Goal: Transaction & Acquisition: Purchase product/service

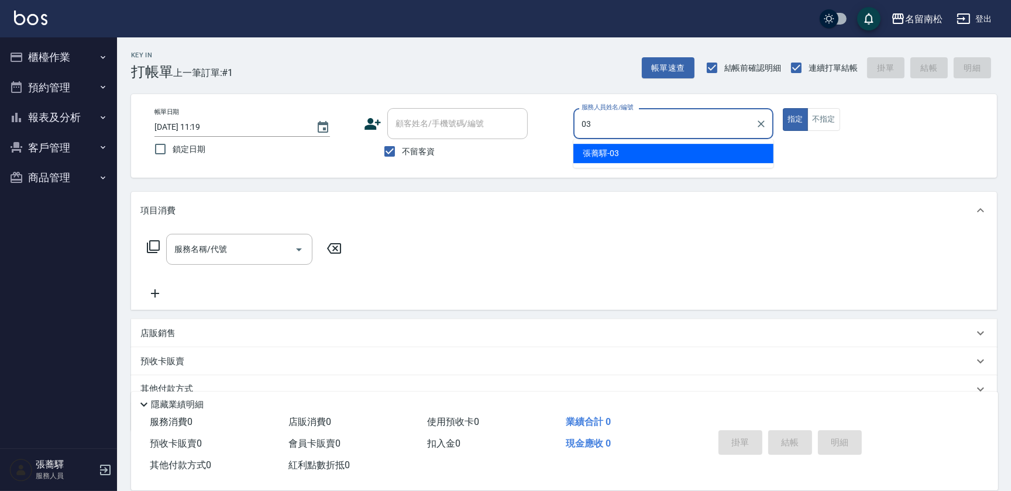
type input "[PERSON_NAME]-03"
type button "true"
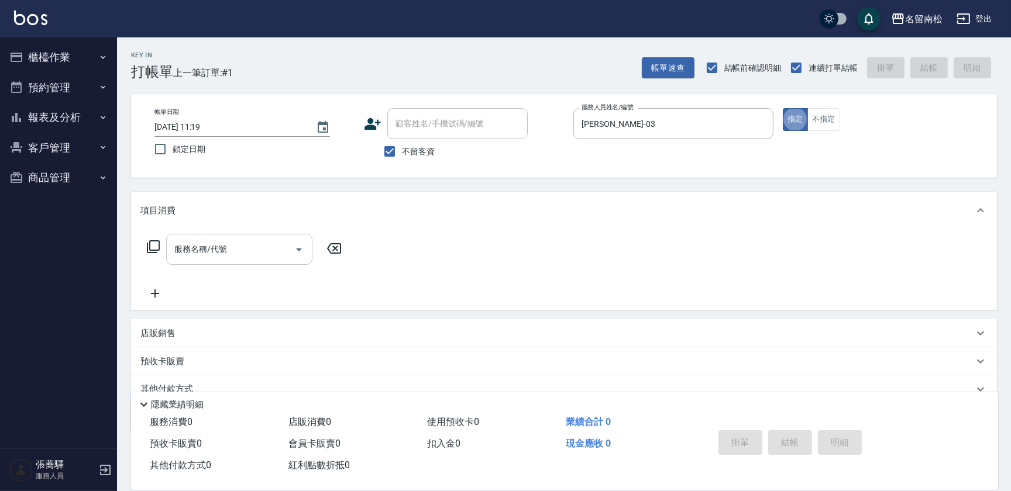
click at [245, 246] on input "服務名稱/代號" at bounding box center [230, 249] width 118 height 20
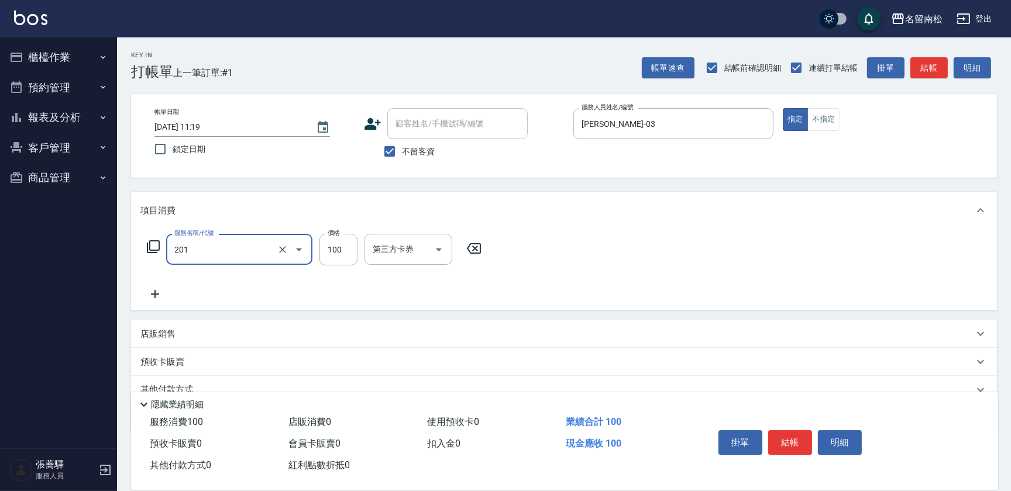
type input "洗髮[100](201)"
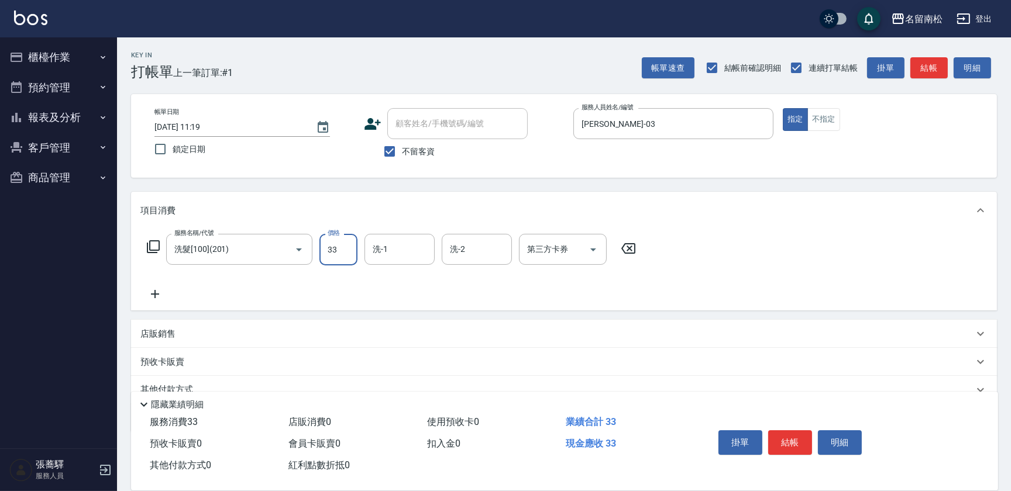
type input "33"
click at [629, 247] on icon at bounding box center [628, 248] width 14 height 11
type input "洗髮[100](201)"
type input "[PERSON_NAME]-03"
click at [152, 293] on icon at bounding box center [154, 294] width 29 height 14
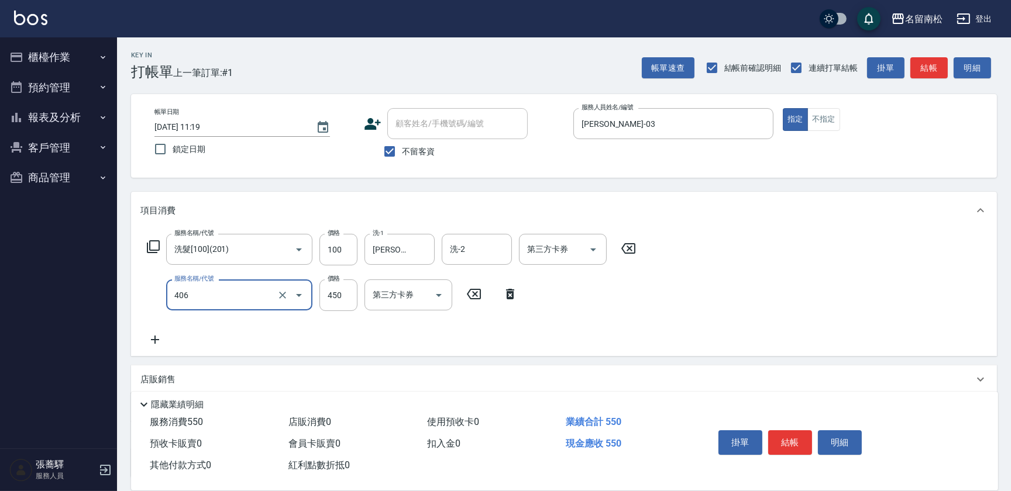
type input "剪髮(450)(406)"
click at [343, 320] on div "服務名稱/代號 洗髮[100](201) 服務名稱/代號 價格 100 價格 洗-1 [PERSON_NAME]-03 洗-1 洗-2 洗-2 第三方卡券 第…" at bounding box center [391, 290] width 502 height 113
click at [338, 296] on input "450" at bounding box center [338, 296] width 38 height 32
type input "480"
click at [787, 438] on button "結帳" at bounding box center [790, 443] width 44 height 25
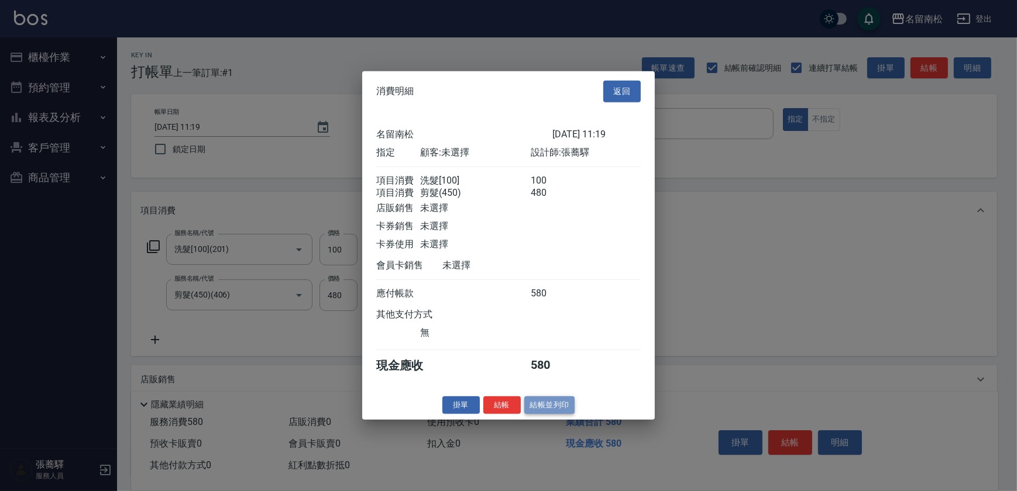
click at [549, 414] on button "結帳並列印" at bounding box center [549, 405] width 51 height 18
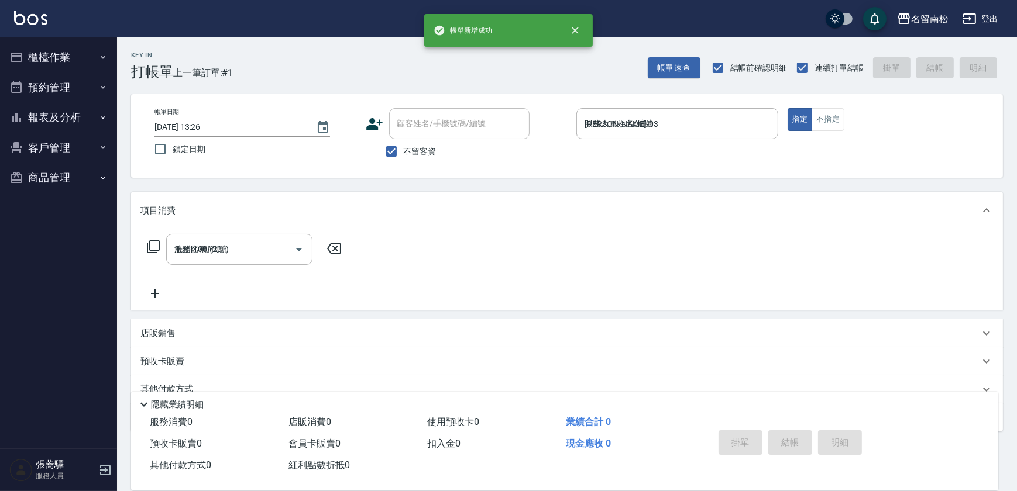
type input "[DATE] 13:26"
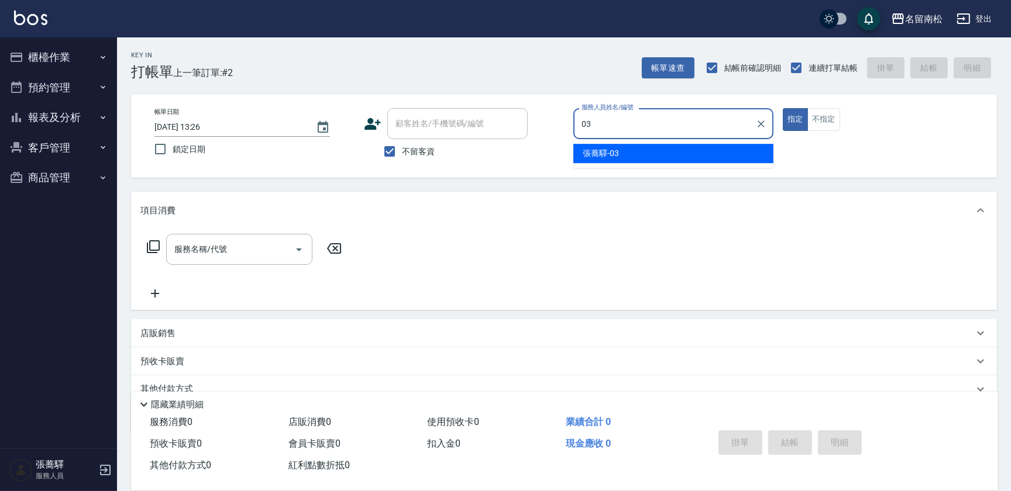
type input "[PERSON_NAME]-03"
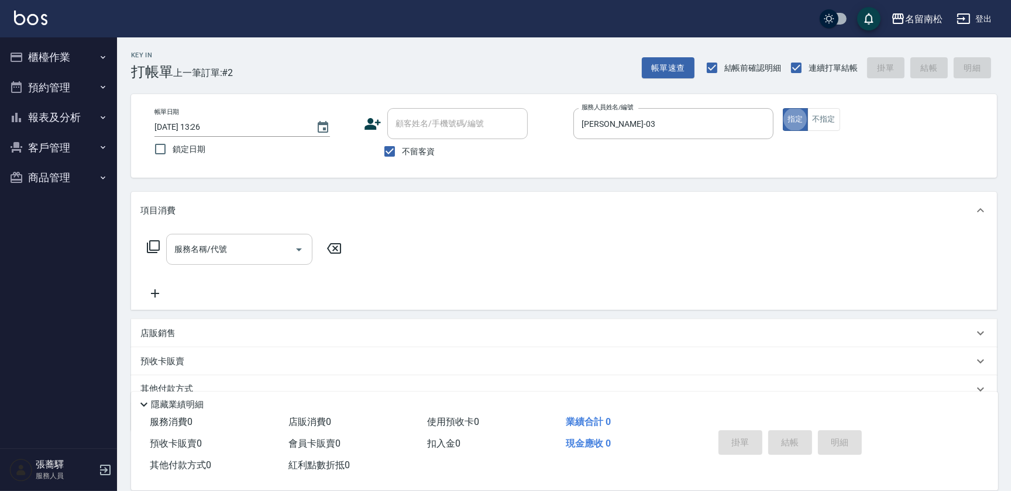
click at [204, 244] on div "服務名稱/代號 服務名稱/代號" at bounding box center [239, 249] width 146 height 31
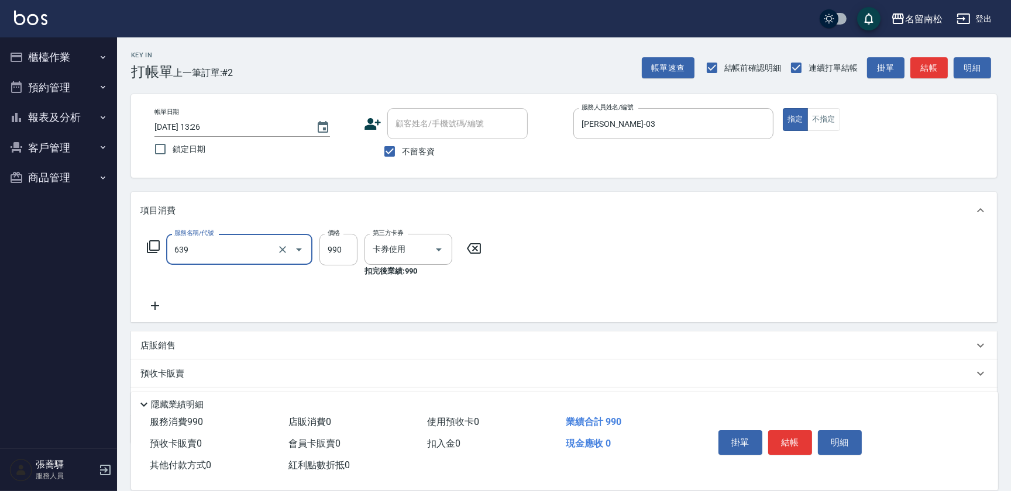
type input "(芙)蘆薈髮膜套卡(自材)(639)"
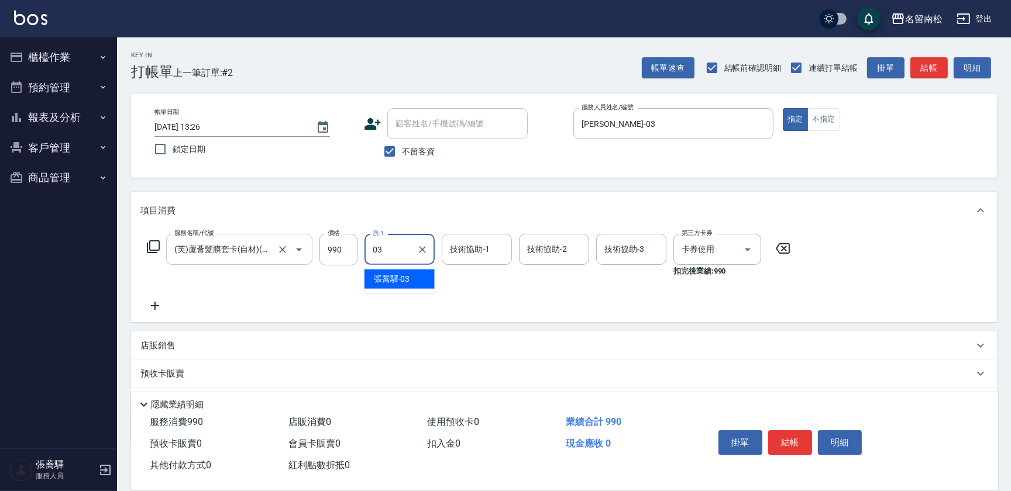
type input "[PERSON_NAME]-03"
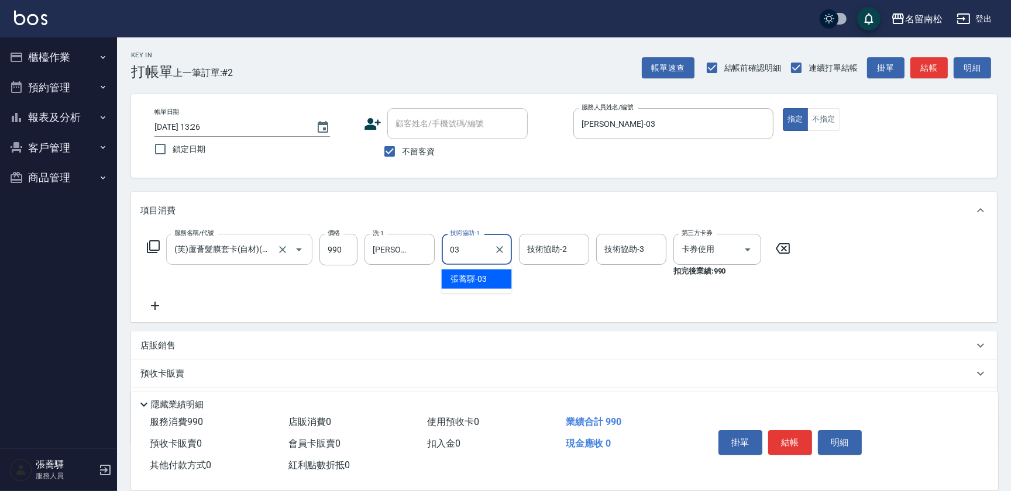
type input "[PERSON_NAME]-03"
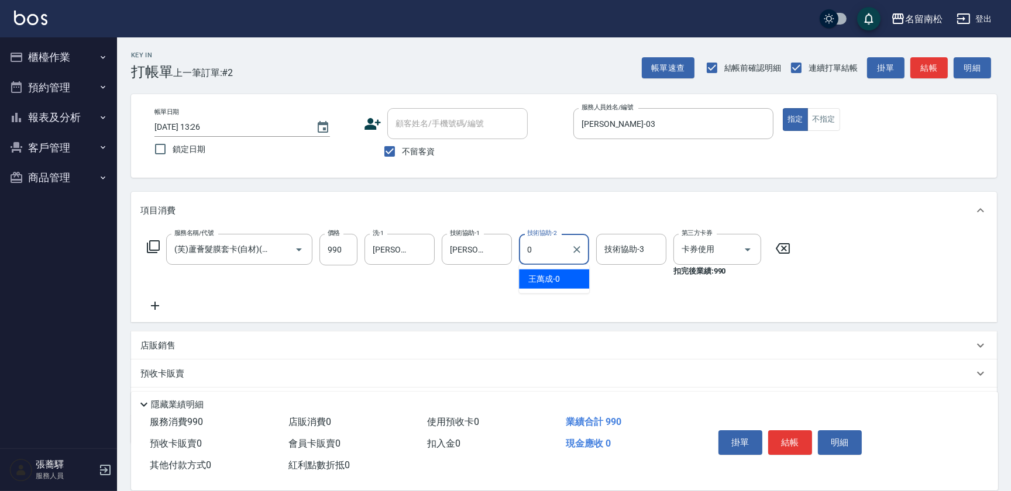
type input "0"
click at [589, 252] on form "技術協助-2 技術協助-2" at bounding box center [557, 249] width 77 height 31
click at [790, 438] on button "結帳" at bounding box center [790, 443] width 44 height 25
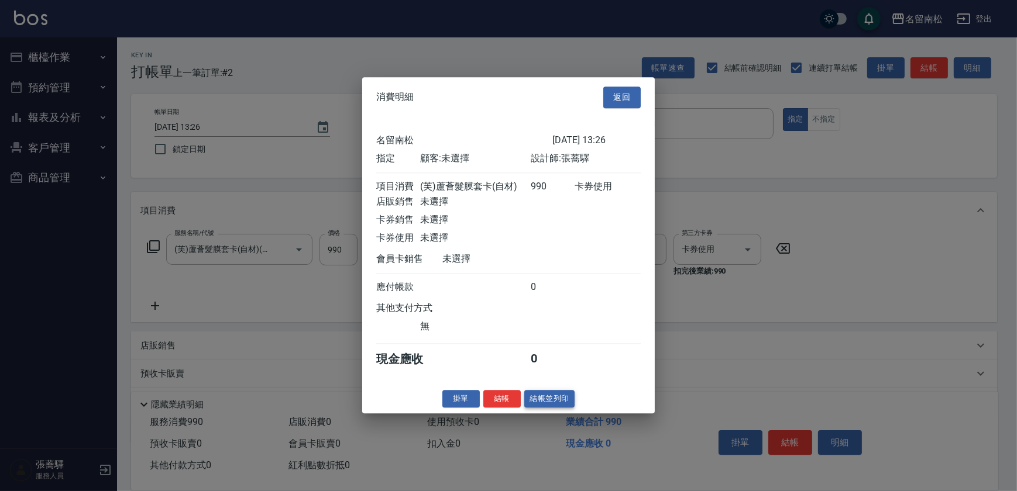
click at [543, 408] on button "結帳並列印" at bounding box center [549, 399] width 51 height 18
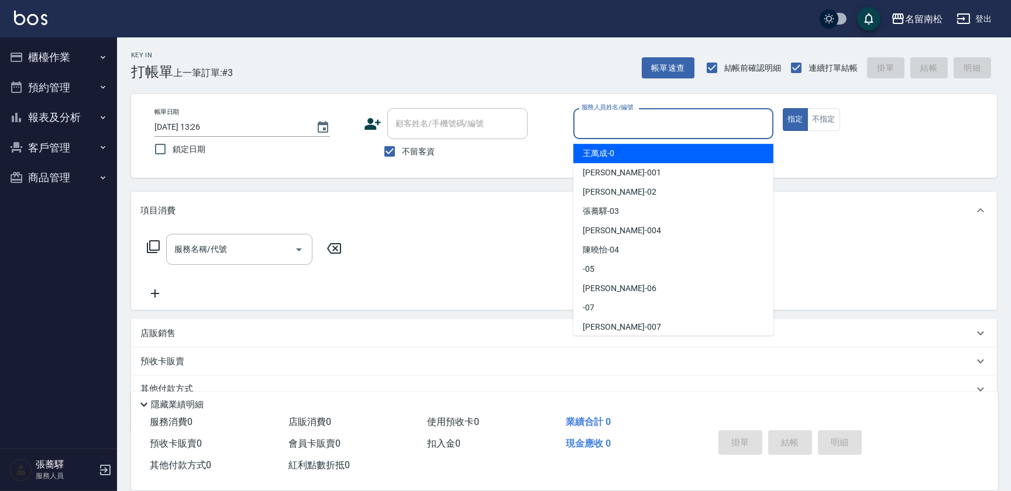
click at [693, 124] on input "服務人員姓名/編號" at bounding box center [673, 123] width 190 height 20
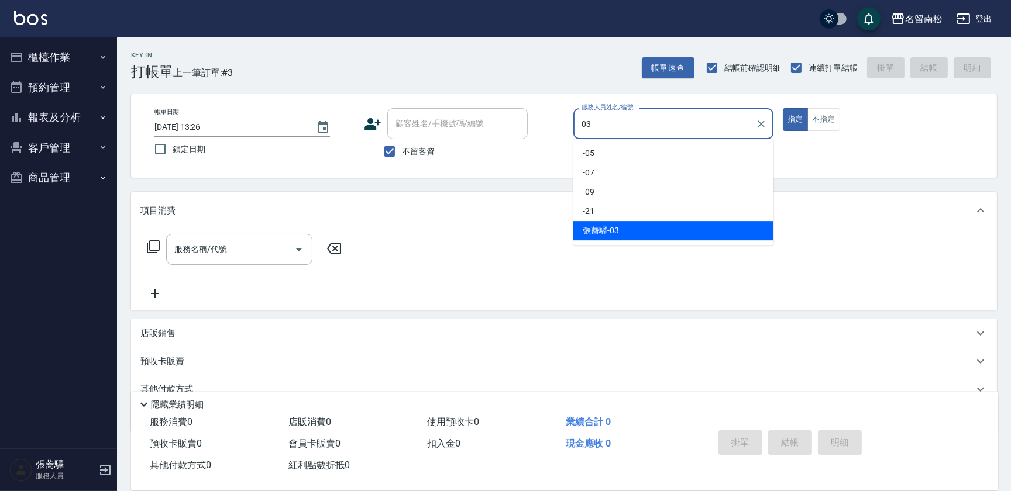
type input "[PERSON_NAME]-03"
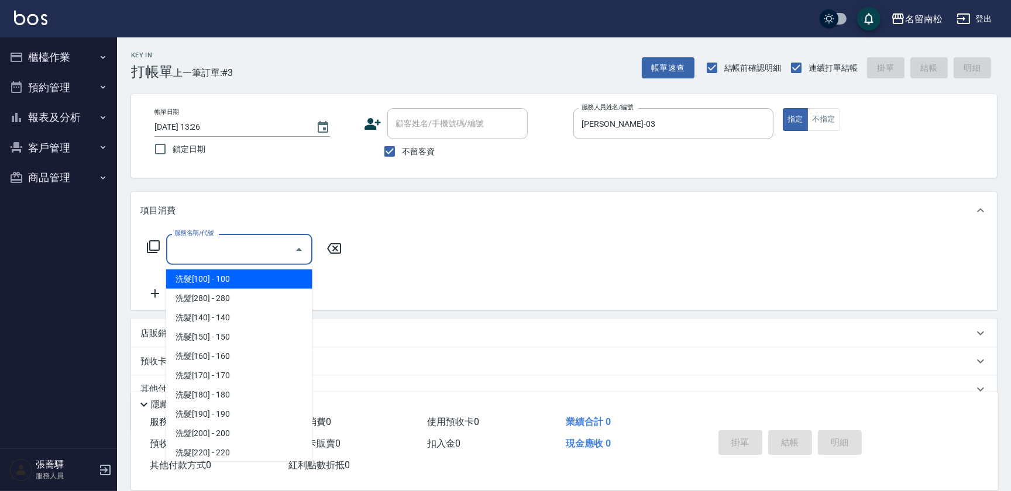
click at [258, 247] on input "服務名稱/代號" at bounding box center [230, 249] width 118 height 20
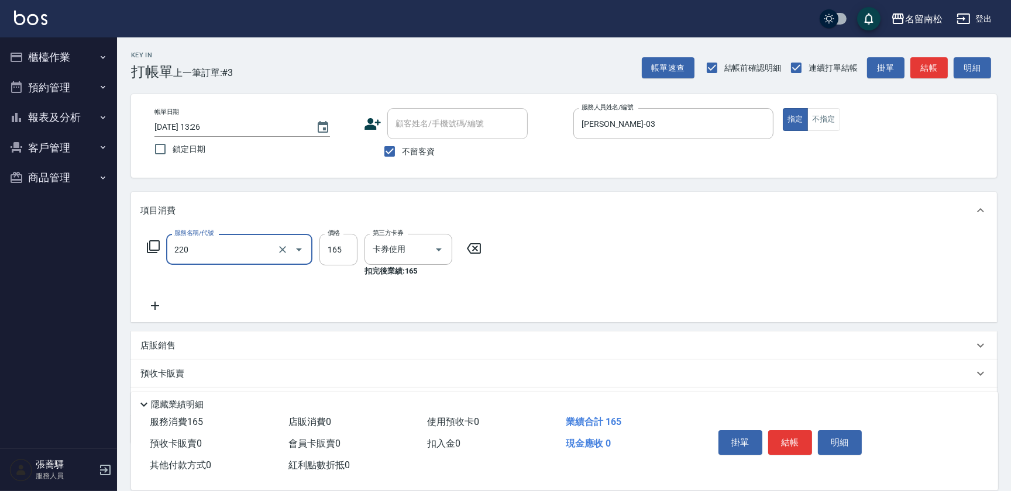
type input "洗髮卡券(165)(220)"
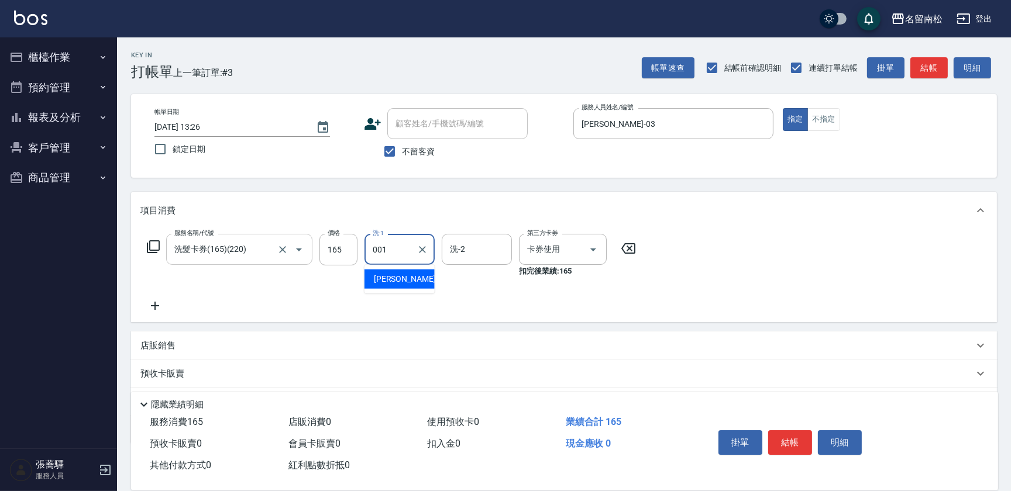
type input "林正雪-001"
click at [796, 435] on button "結帳" at bounding box center [790, 443] width 44 height 25
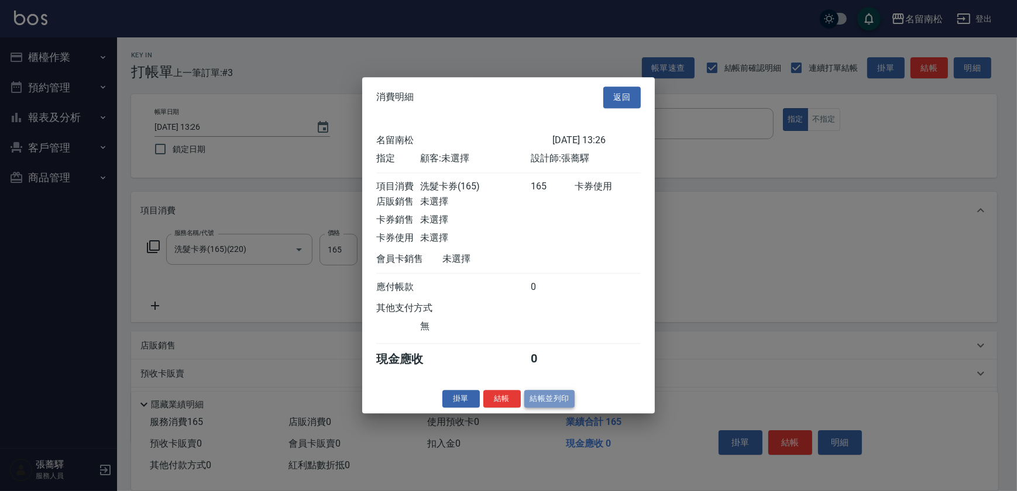
click at [559, 402] on button "結帳並列印" at bounding box center [549, 399] width 51 height 18
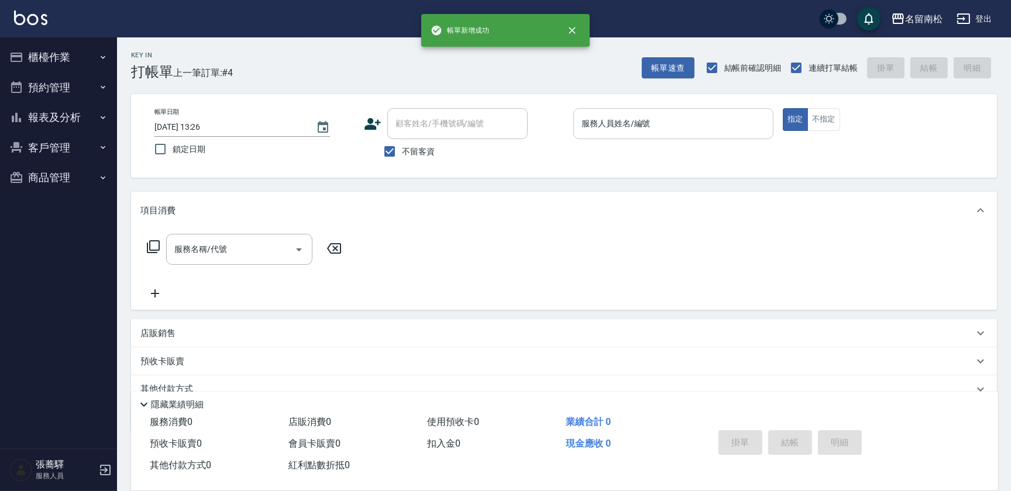
click at [715, 111] on div "服務人員姓名/編號" at bounding box center [673, 123] width 200 height 31
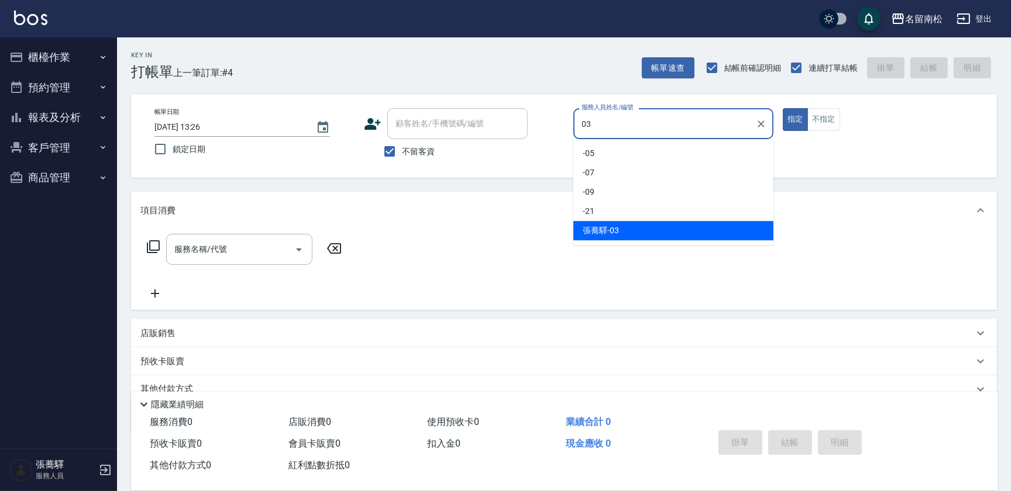
type input "[PERSON_NAME]-03"
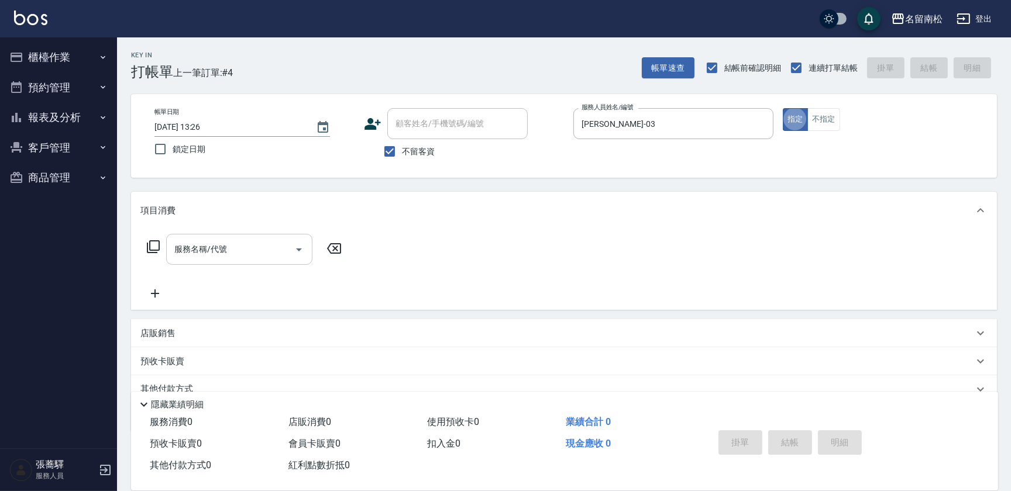
click at [230, 259] on input "服務名稱/代號" at bounding box center [230, 249] width 118 height 20
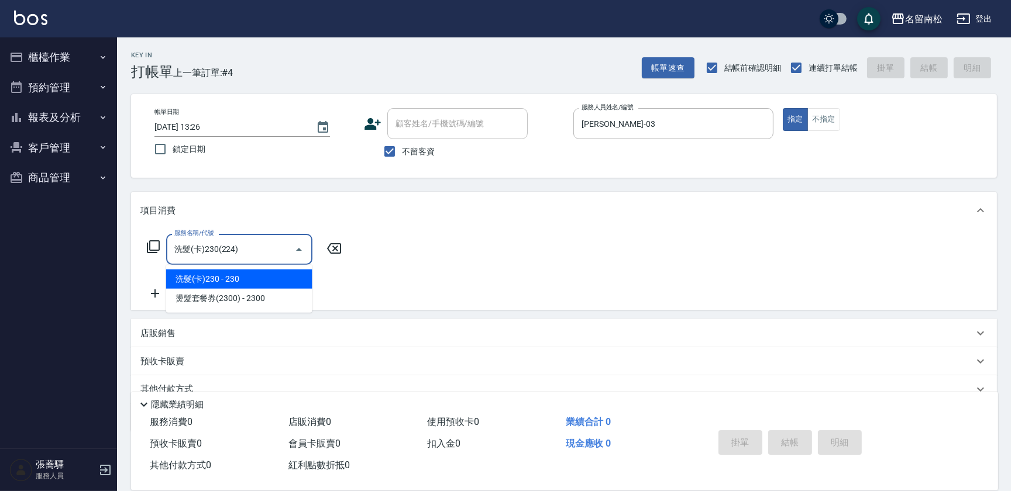
type input "洗髮(卡)230(224)"
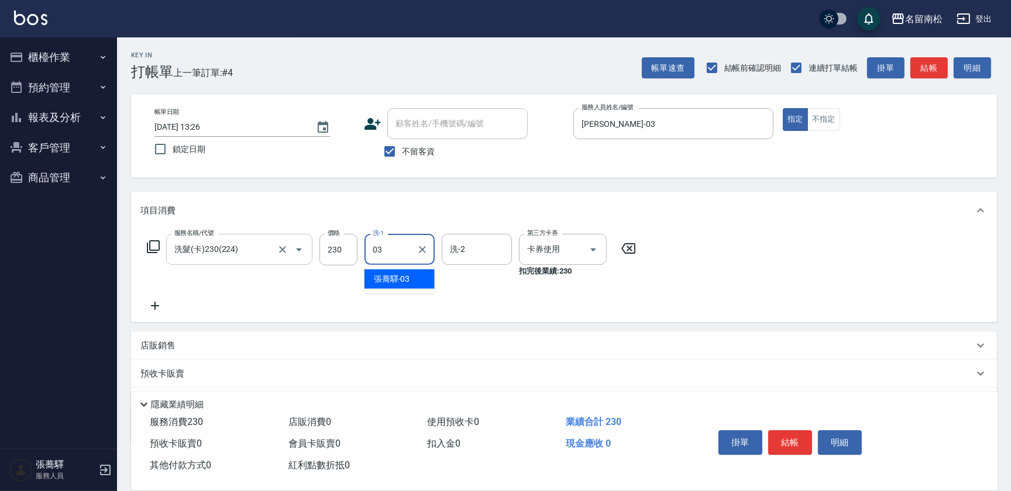
type input "[PERSON_NAME]-03"
click at [782, 442] on button "結帳" at bounding box center [790, 443] width 44 height 25
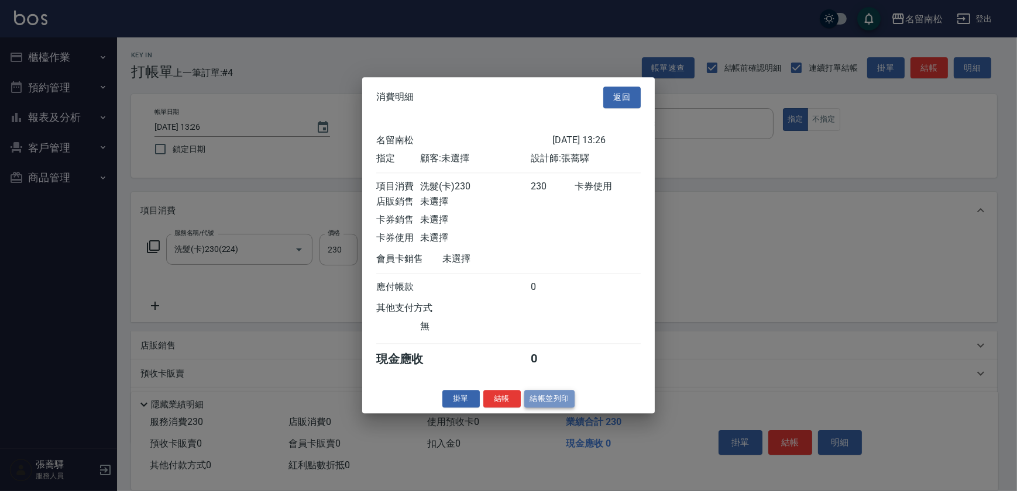
click at [567, 404] on button "結帳並列印" at bounding box center [549, 399] width 51 height 18
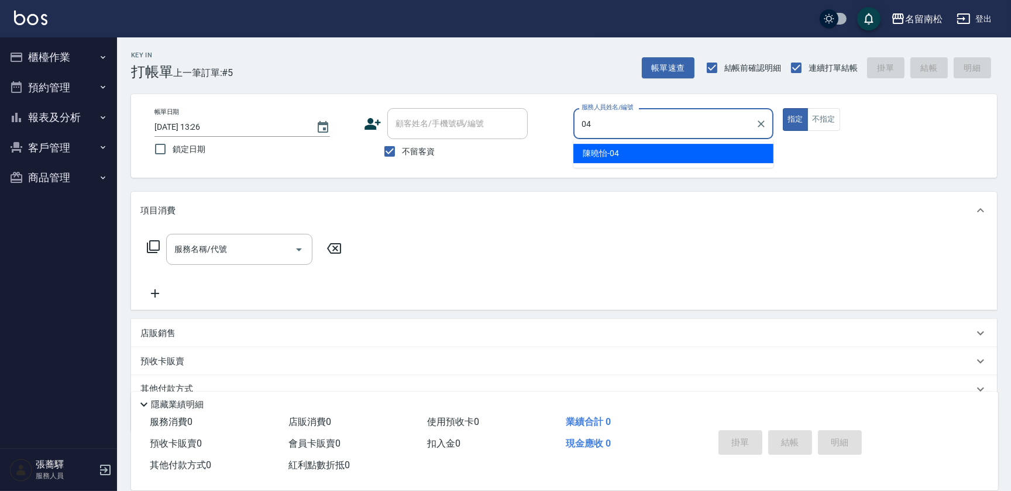
type input "[PERSON_NAME]04"
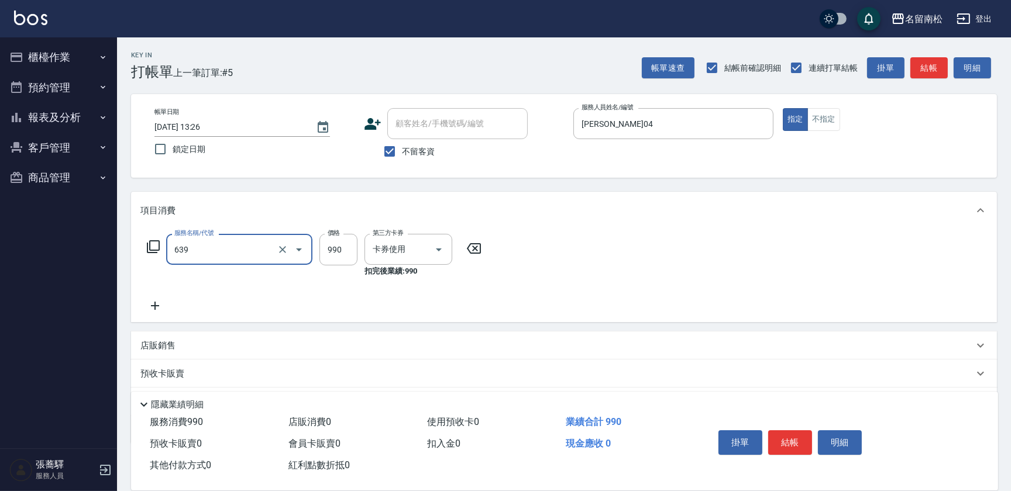
type input "(芙)蘆薈髮膜套卡(自材)(639)"
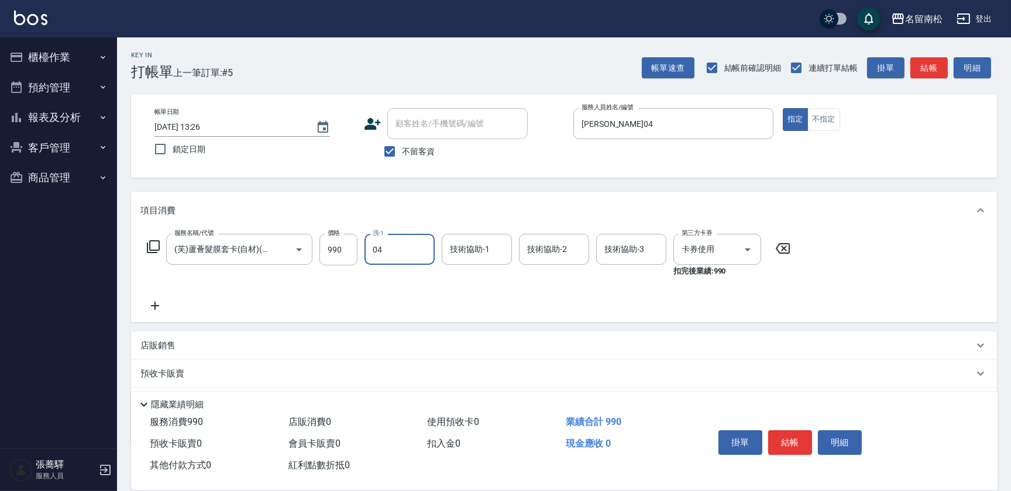
type input "[PERSON_NAME]04"
click at [787, 433] on button "結帳" at bounding box center [790, 443] width 44 height 25
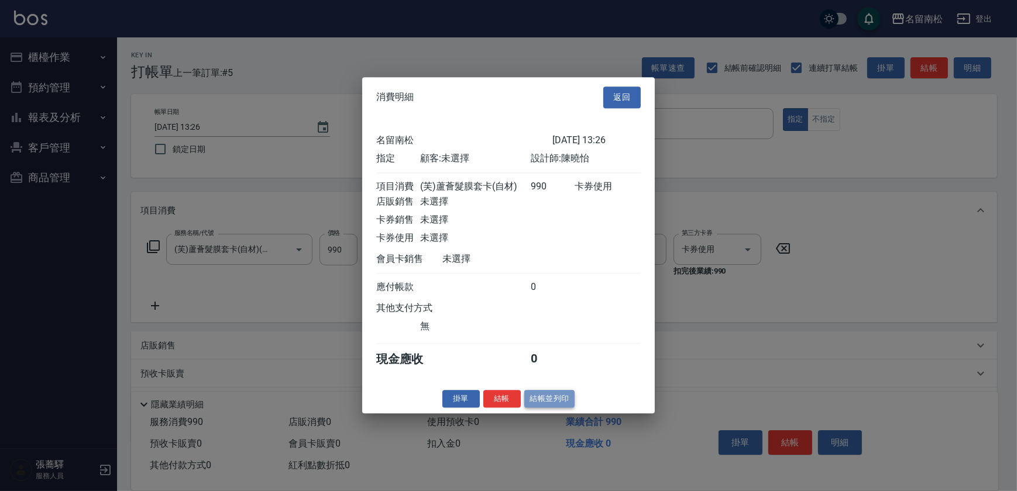
click at [560, 401] on button "結帳並列印" at bounding box center [549, 399] width 51 height 18
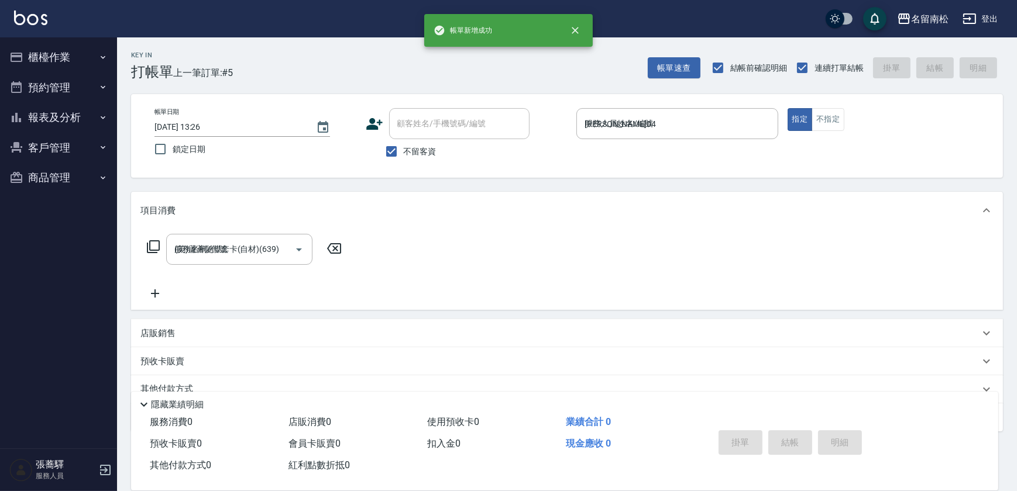
type input "[DATE] 13:37"
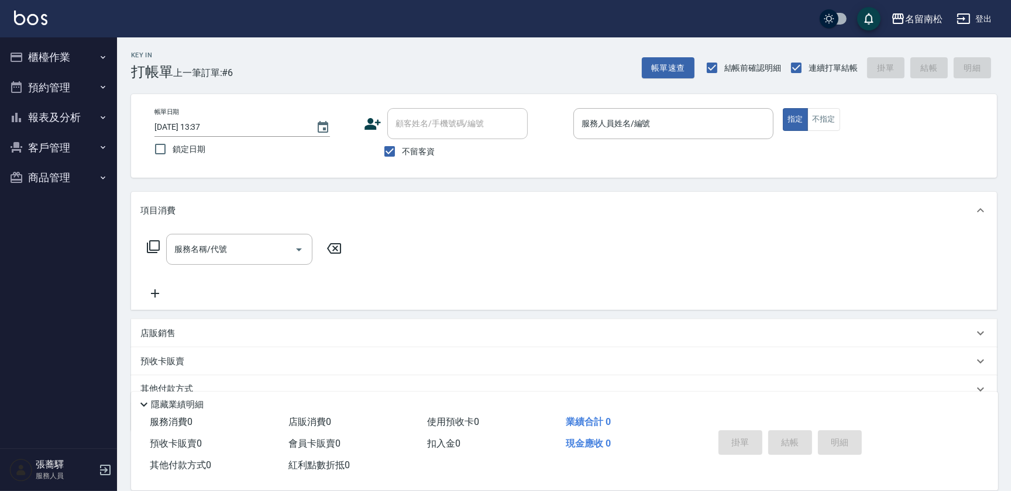
click at [37, 117] on button "報表及分析" at bounding box center [59, 117] width 108 height 30
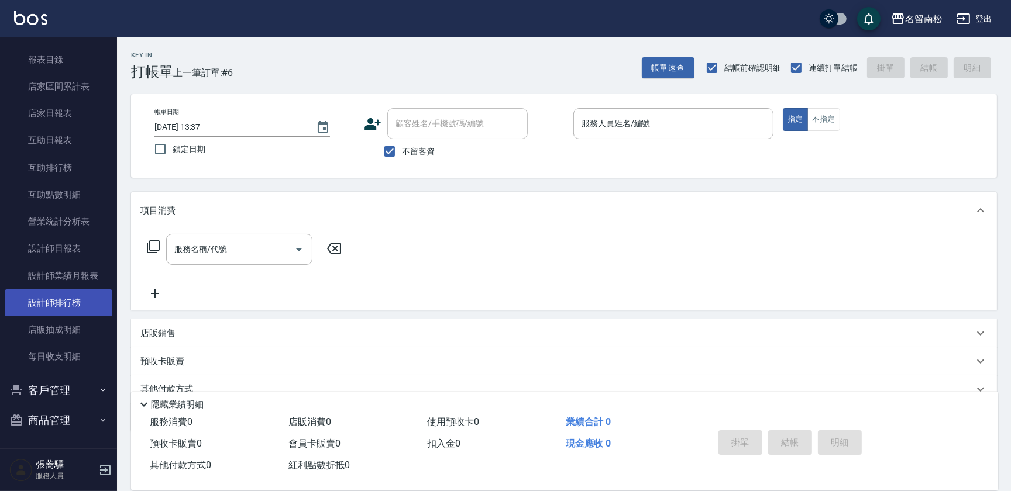
scroll to position [92, 0]
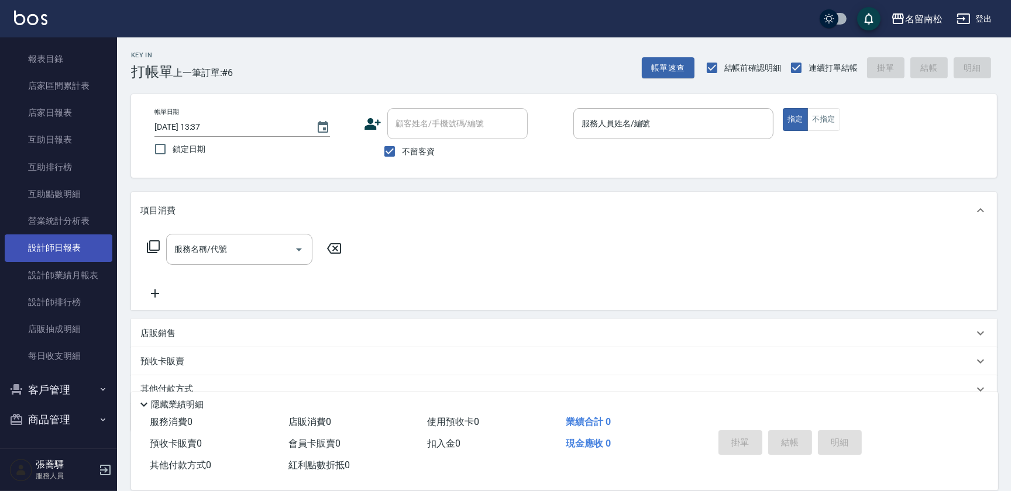
click at [75, 256] on link "設計師日報表" at bounding box center [59, 248] width 108 height 27
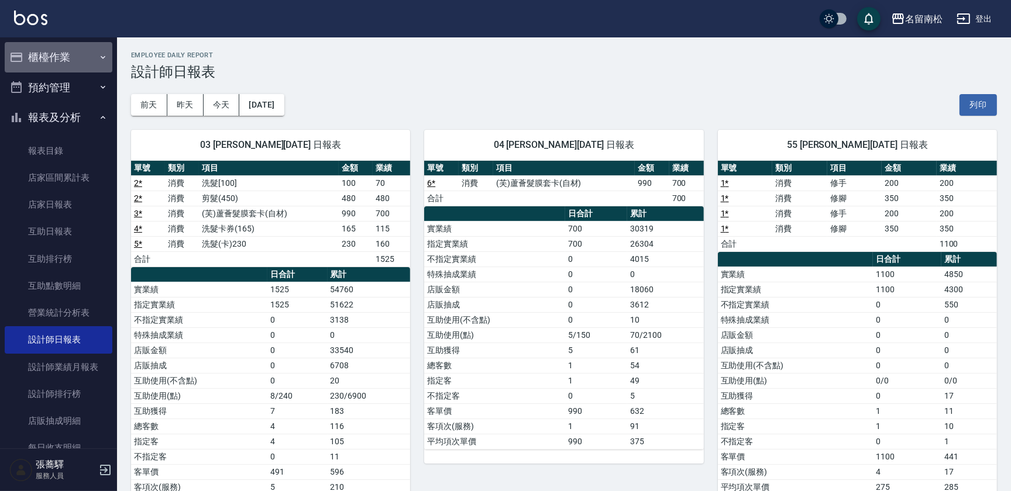
click at [65, 59] on button "櫃檯作業" at bounding box center [59, 57] width 108 height 30
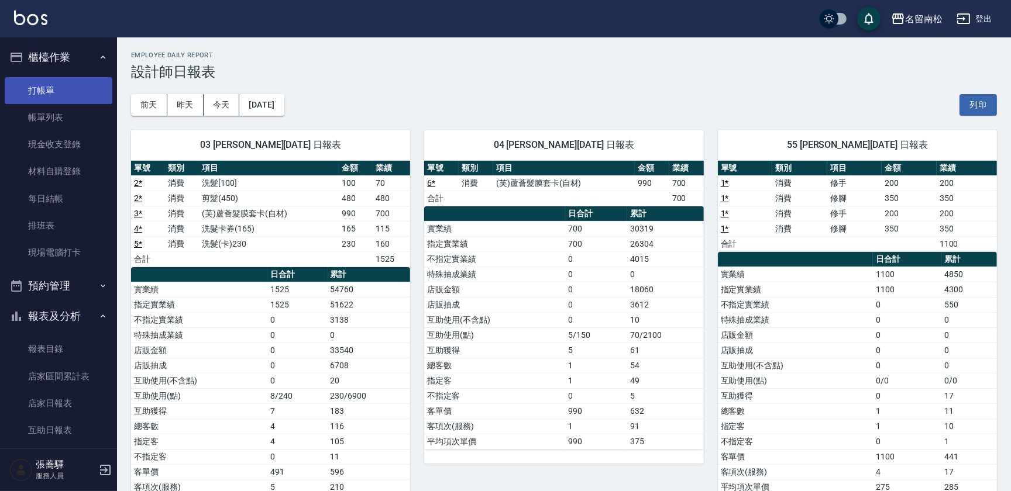
click at [35, 89] on link "打帳單" at bounding box center [59, 90] width 108 height 27
